Goal: Transaction & Acquisition: Purchase product/service

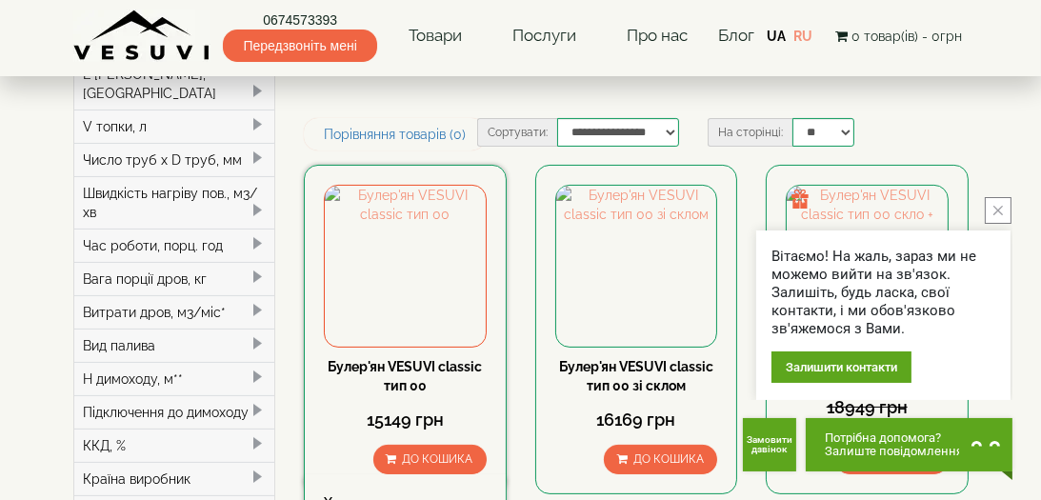
scroll to position [475, 0]
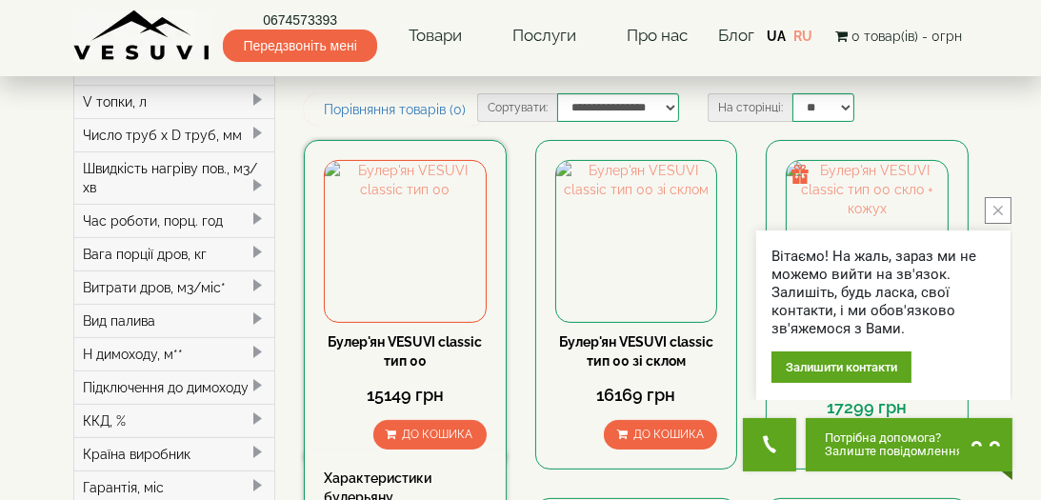
click at [467, 468] on div "Характеристики булерьяну" at bounding box center [405, 487] width 163 height 38
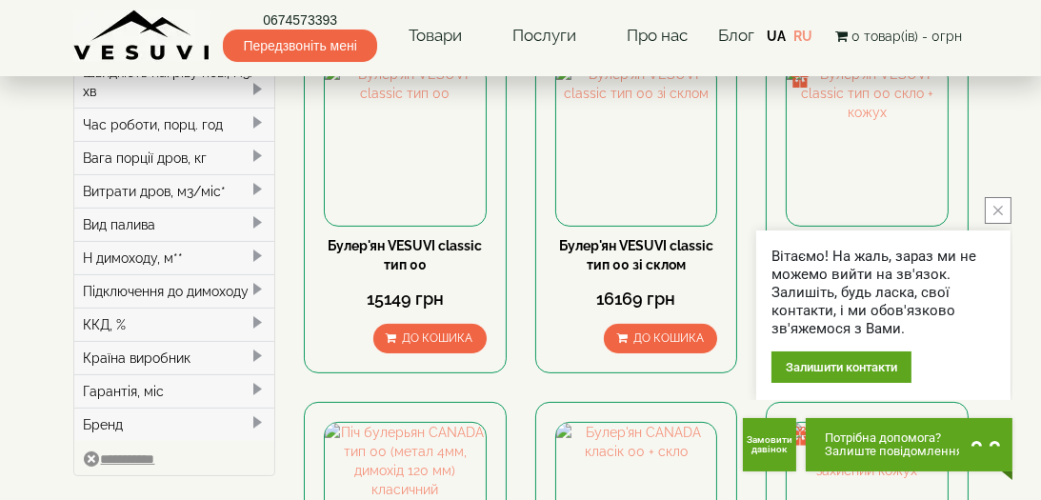
scroll to position [666, 0]
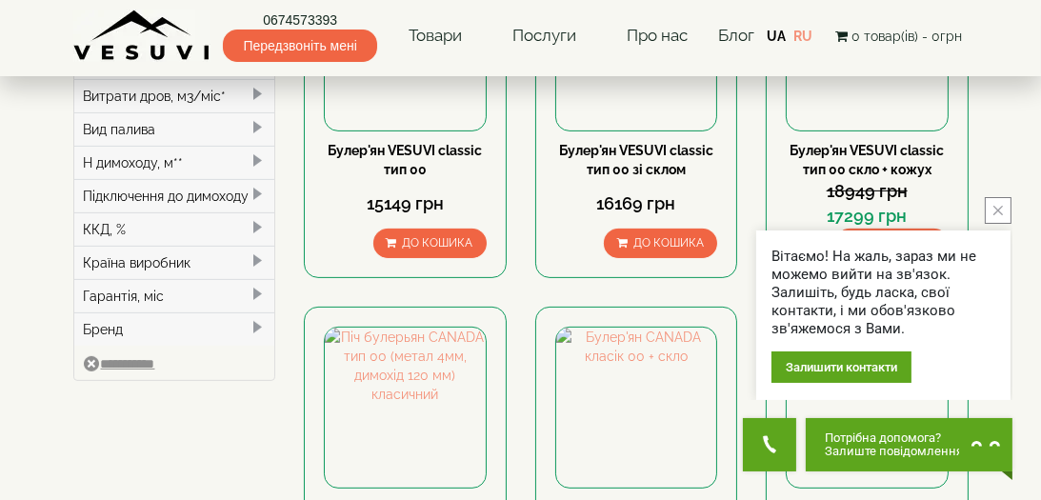
click at [998, 208] on icon "close button" at bounding box center [998, 211] width 10 height 10
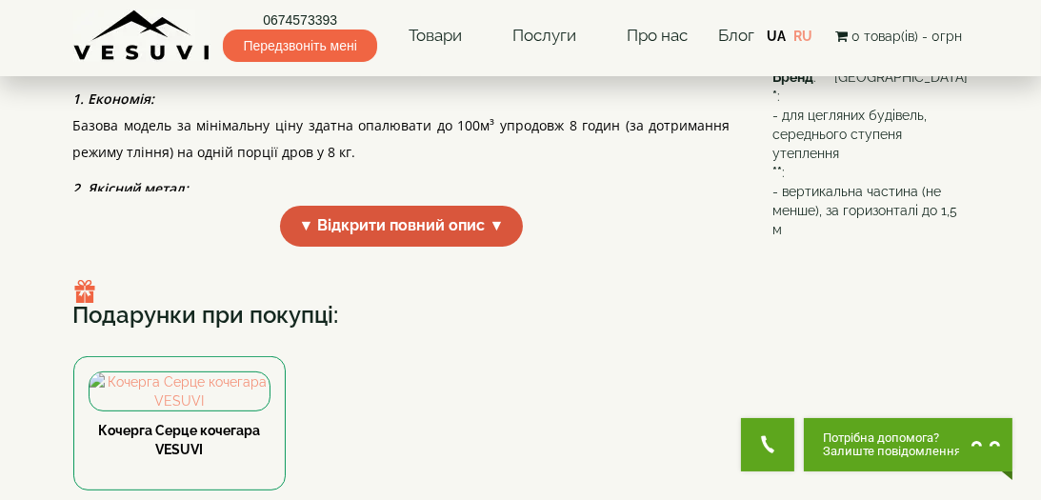
click at [439, 247] on span "▼ Відкрити повний опис ▼" at bounding box center [402, 226] width 244 height 41
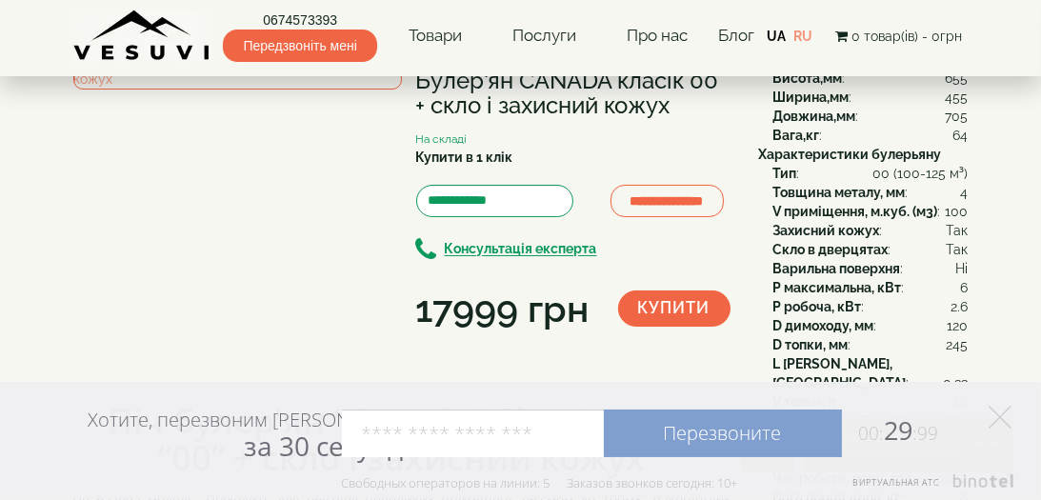
scroll to position [190, 0]
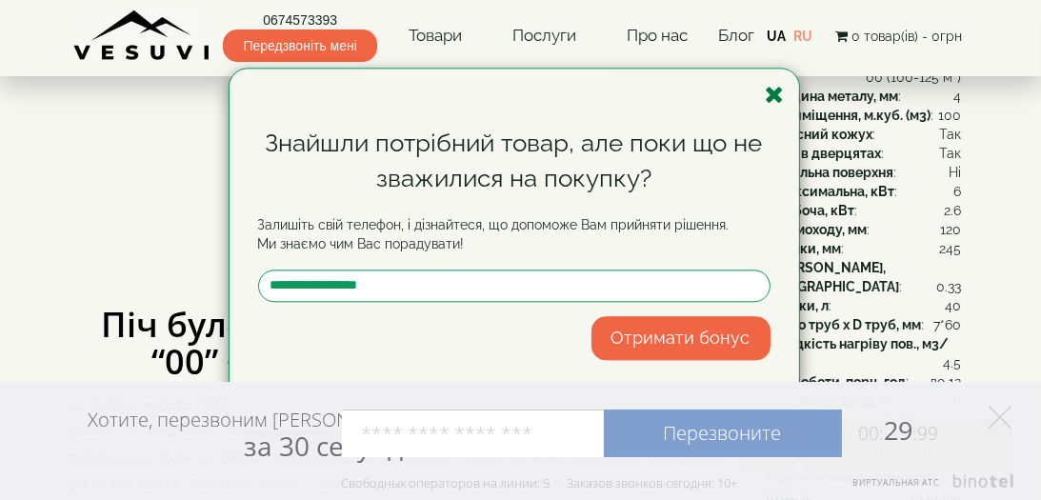
click at [769, 98] on icon "button" at bounding box center [774, 95] width 19 height 24
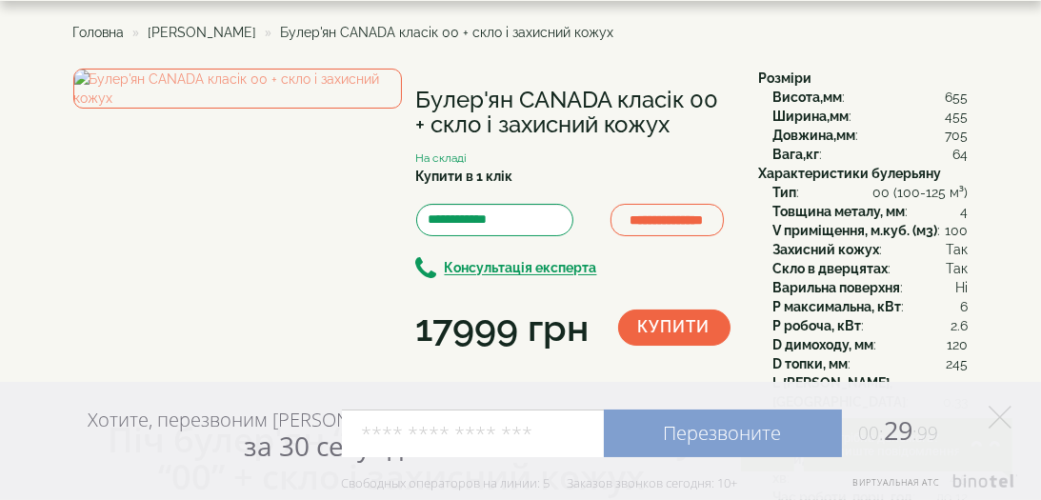
scroll to position [0, 0]
